Goal: Navigation & Orientation: Find specific page/section

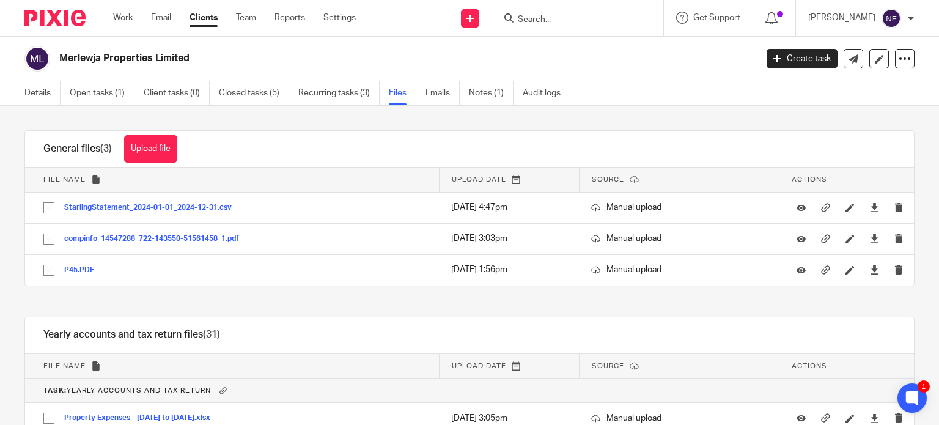
scroll to position [489, 0]
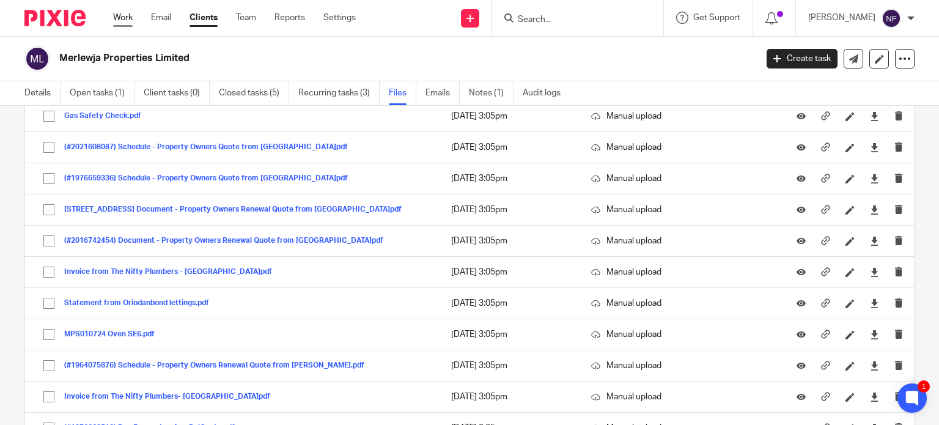
click at [130, 13] on link "Work" at bounding box center [123, 18] width 20 height 12
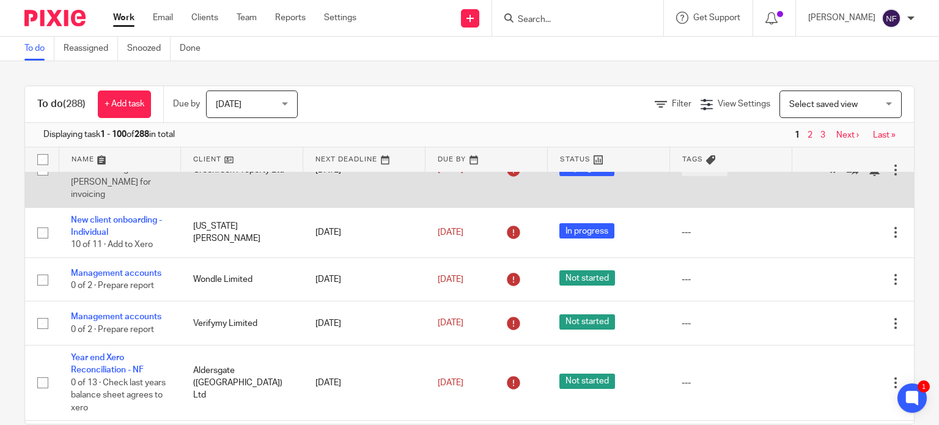
scroll to position [61, 0]
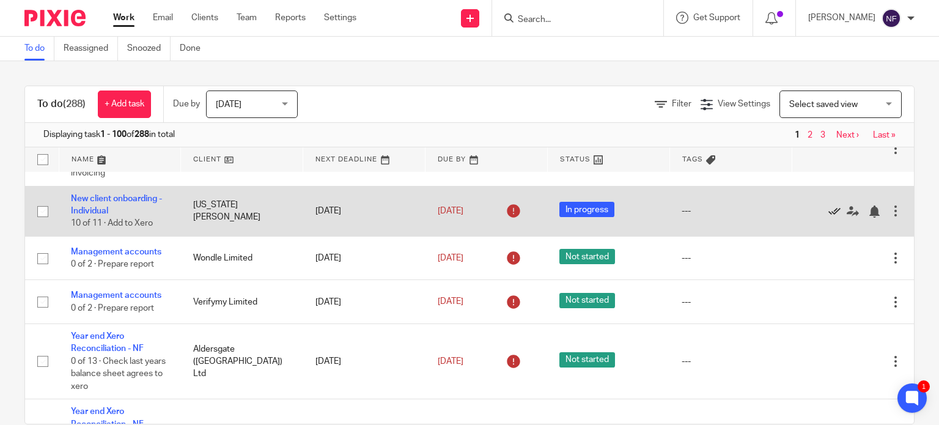
click at [828, 205] on icon at bounding box center [834, 211] width 12 height 12
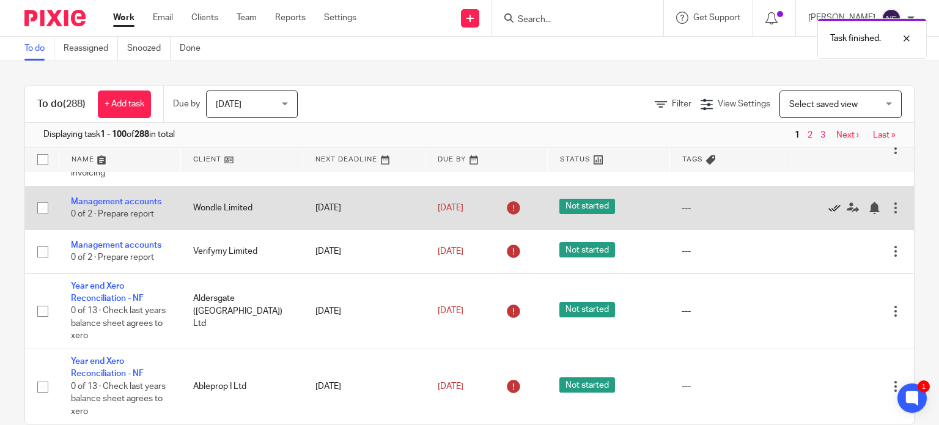
click at [828, 202] on icon at bounding box center [834, 208] width 12 height 12
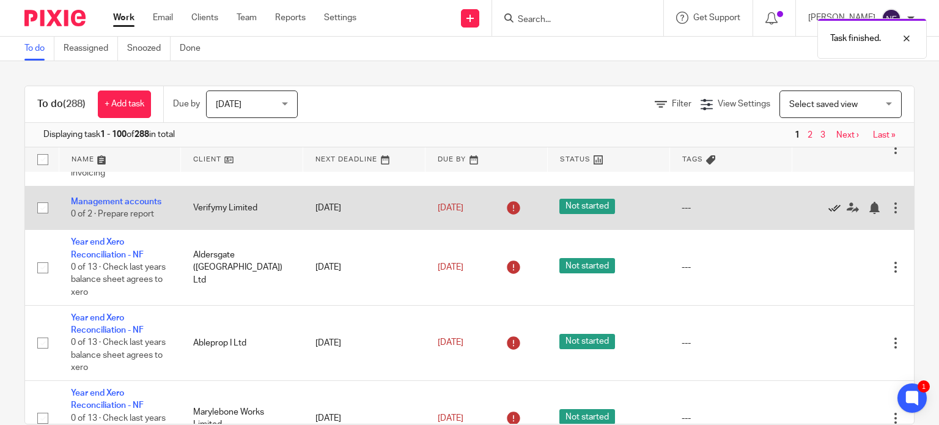
click at [828, 202] on icon at bounding box center [834, 208] width 12 height 12
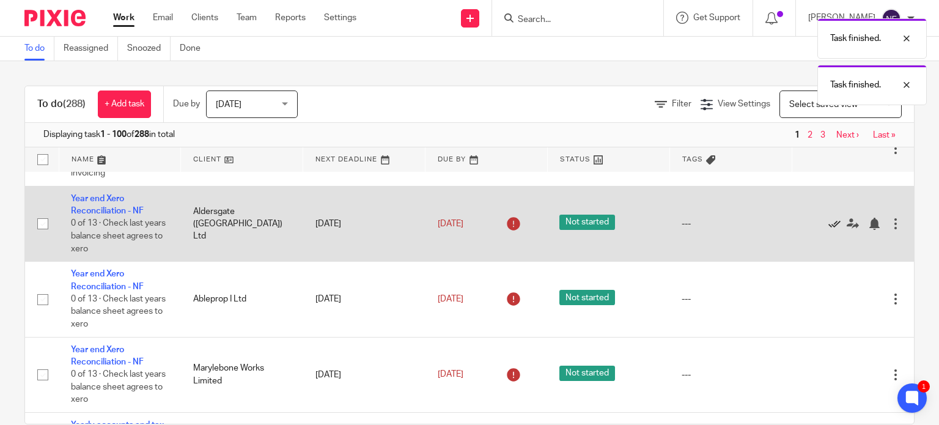
click at [828, 218] on icon at bounding box center [834, 224] width 12 height 12
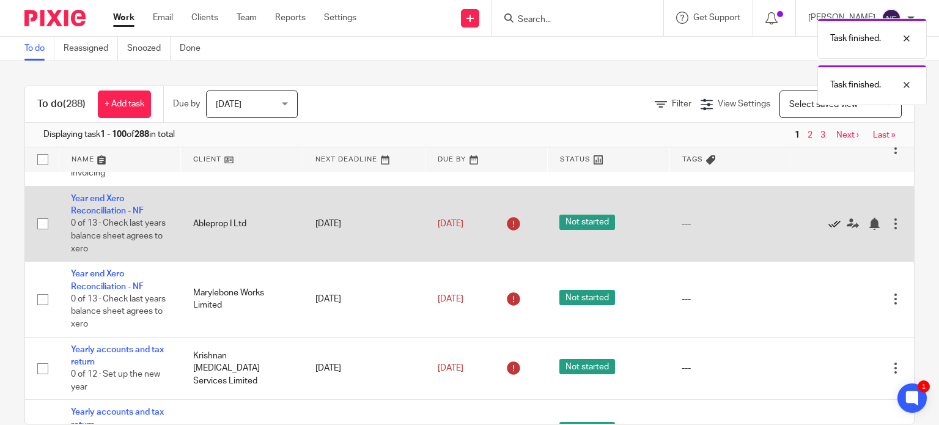
click at [828, 218] on icon at bounding box center [834, 224] width 12 height 12
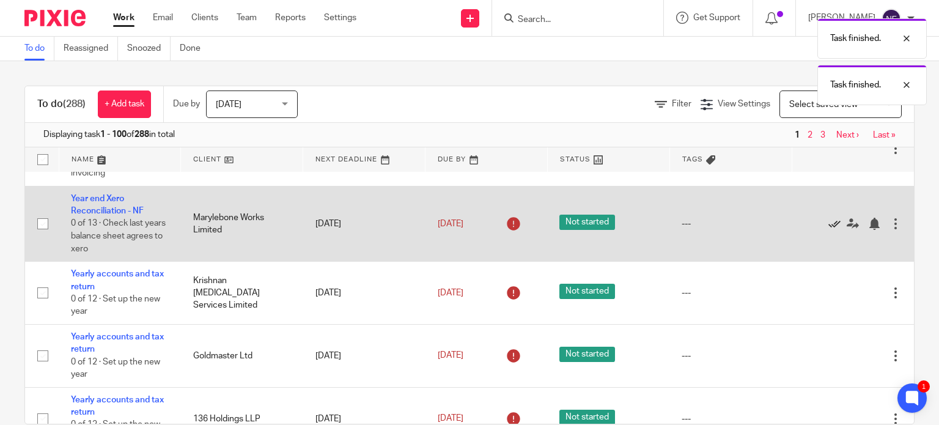
click at [828, 218] on icon at bounding box center [834, 224] width 12 height 12
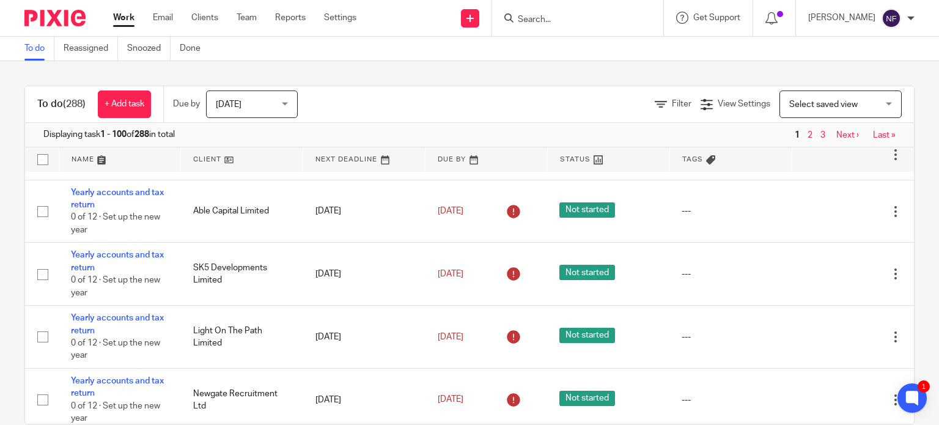
scroll to position [2811, 0]
